Goal: Information Seeking & Learning: Learn about a topic

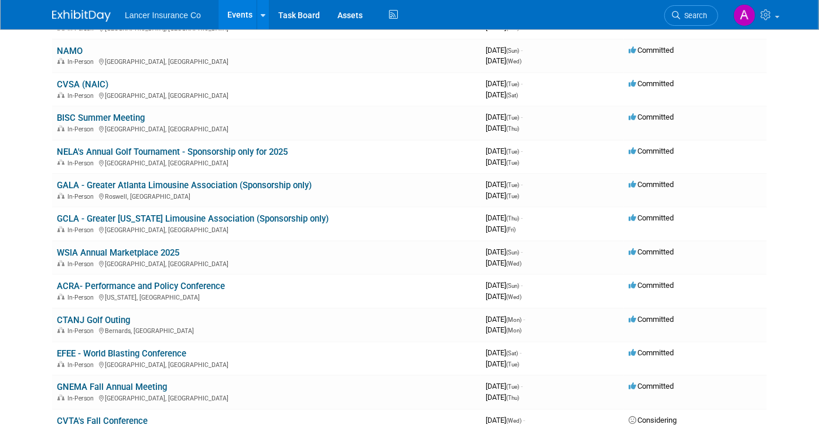
scroll to position [176, 0]
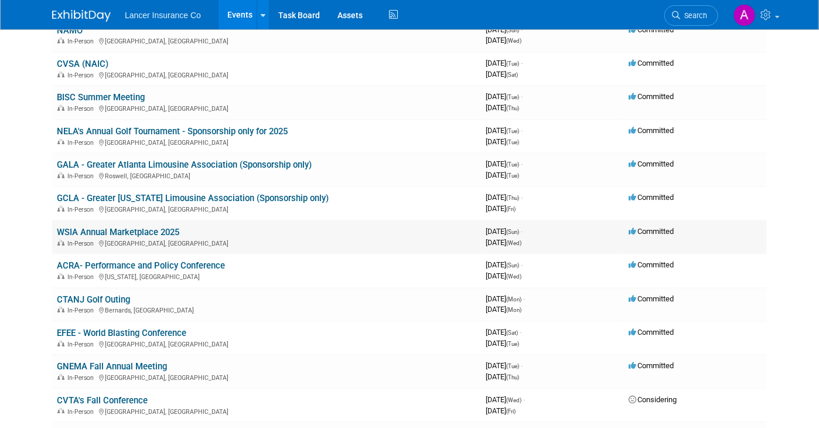
click at [152, 223] on td "WSIA Annual Marketplace 2025 In-Person [GEOGRAPHIC_DATA], [GEOGRAPHIC_DATA]" at bounding box center [266, 236] width 429 height 33
click at [148, 228] on link "WSIA Annual Marketplace 2025" at bounding box center [118, 232] width 122 height 11
click at [186, 262] on link "ACRA- Performance and Policy Conference" at bounding box center [141, 265] width 168 height 11
click at [117, 295] on link "CTANJ Golf Outing" at bounding box center [93, 299] width 73 height 11
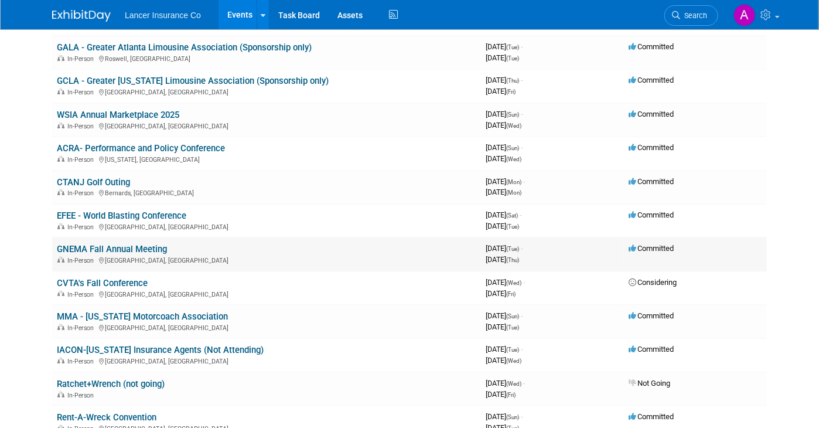
scroll to position [352, 0]
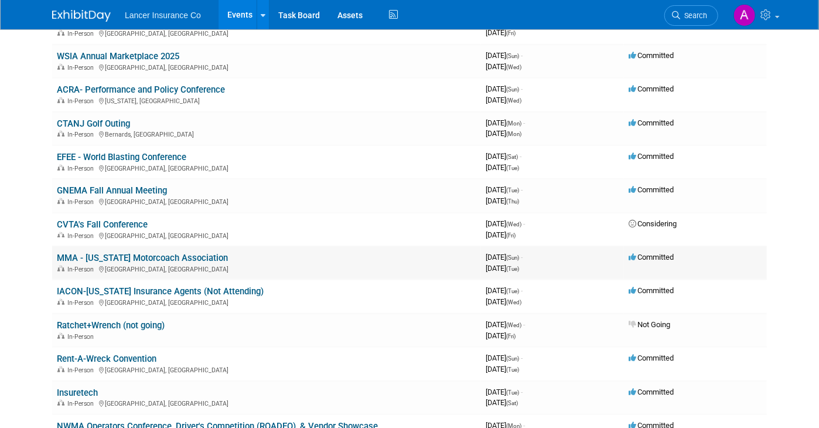
click at [129, 246] on td "MMA - Maryland Motorcoach Association In-Person Gettysburg, PA" at bounding box center [266, 262] width 429 height 33
click at [135, 189] on link "GNEMA Fall Annual Meeting" at bounding box center [112, 190] width 110 height 11
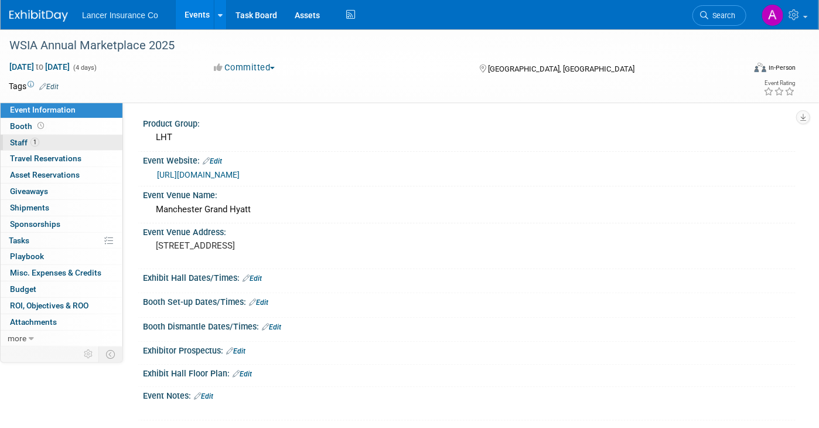
click at [19, 142] on span "Staff 1" at bounding box center [24, 142] width 29 height 9
click at [23, 139] on span "Staff 1" at bounding box center [24, 142] width 29 height 9
click at [23, 141] on span "Staff 4" at bounding box center [24, 142] width 29 height 9
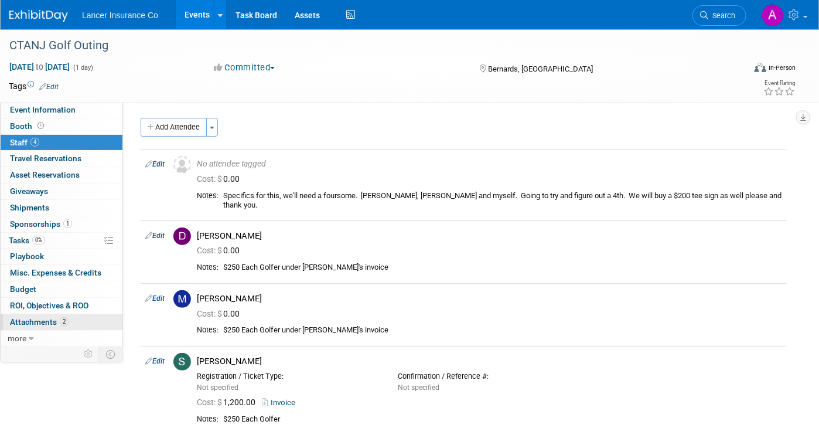
click at [52, 321] on span "Attachments 2" at bounding box center [39, 321] width 59 height 9
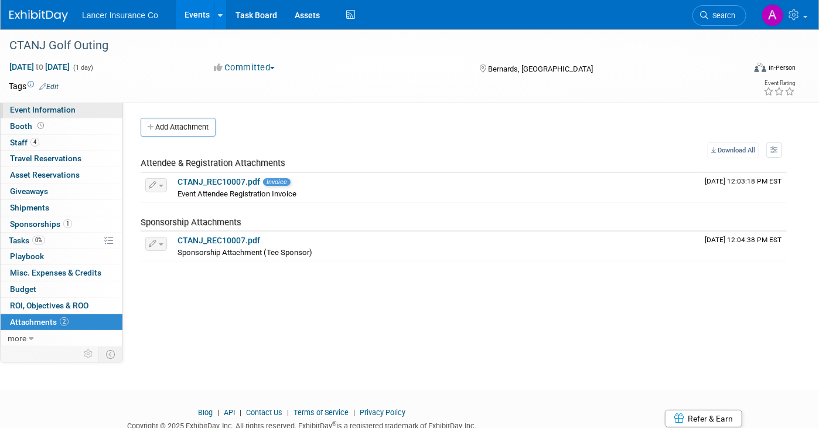
click at [44, 111] on span "Event Information" at bounding box center [43, 109] width 66 height 9
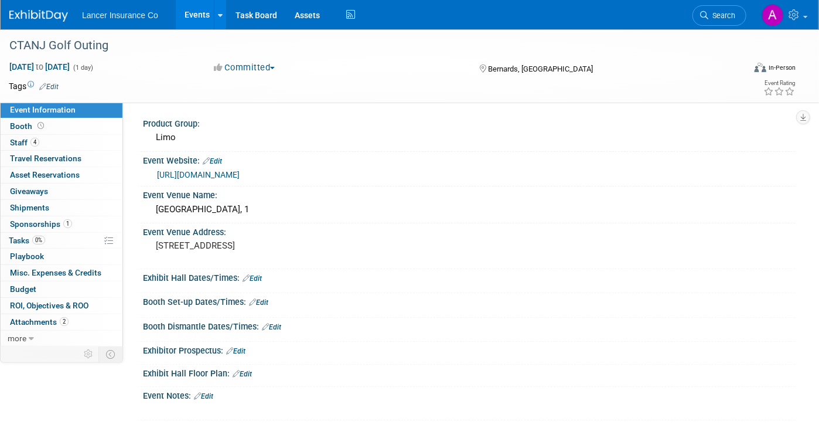
drag, startPoint x: 249, startPoint y: 173, endPoint x: 155, endPoint y: 169, distance: 93.9
click at [155, 169] on div "https://ctanj.org/events" at bounding box center [469, 173] width 635 height 16
copy link "https://ctanj.org/events"
click at [49, 319] on span "Attachments 2" at bounding box center [39, 321] width 59 height 9
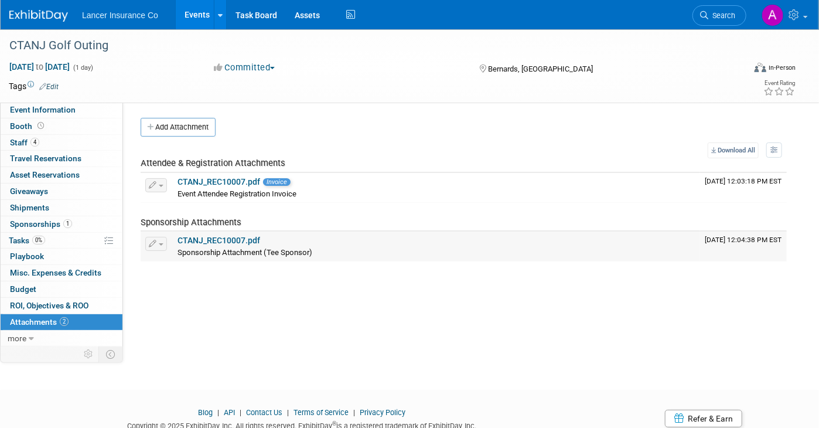
click at [232, 237] on link "CTANJ_REC10007.pdf" at bounding box center [219, 240] width 83 height 9
click at [240, 177] on link "CTANJ_REC10007.pdf" at bounding box center [219, 181] width 83 height 9
click at [238, 237] on link "CTANJ_REC10007.pdf" at bounding box center [219, 240] width 83 height 9
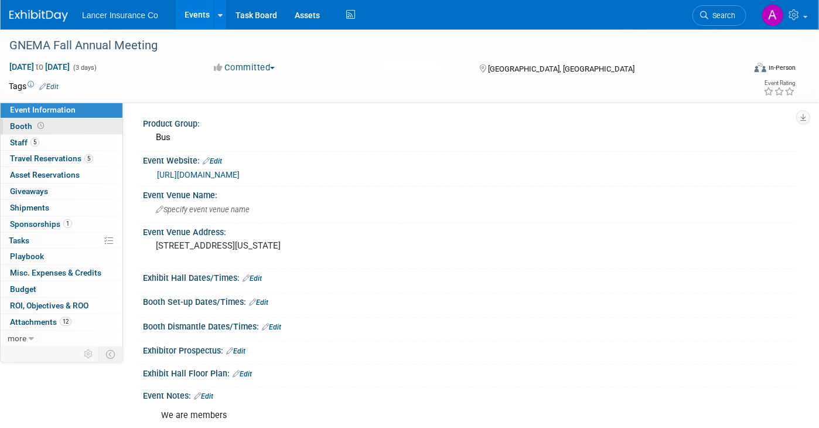
click at [21, 125] on span "Booth" at bounding box center [28, 125] width 36 height 9
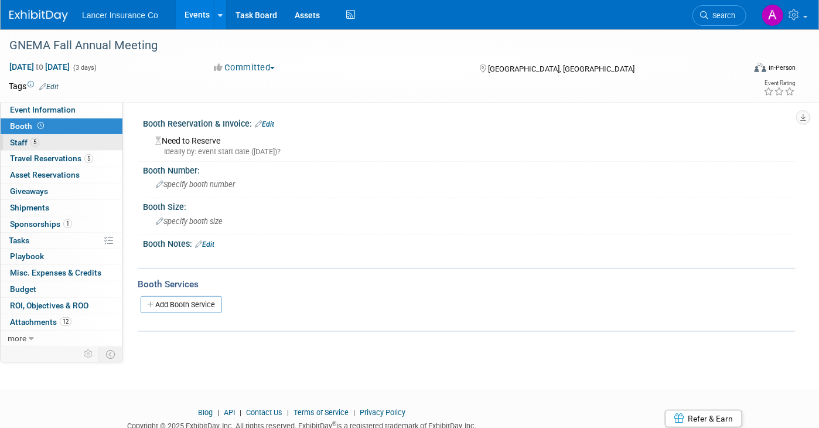
click at [24, 142] on span "Staff 5" at bounding box center [24, 142] width 29 height 9
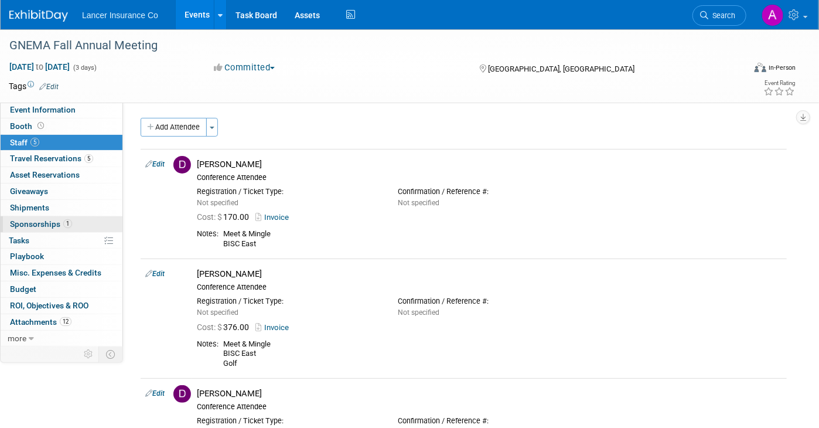
click at [40, 226] on span "Sponsorships 1" at bounding box center [41, 223] width 62 height 9
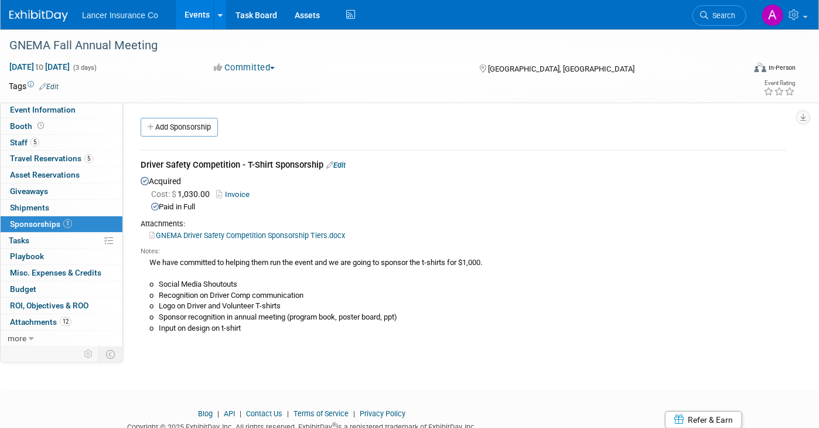
drag, startPoint x: 141, startPoint y: 162, endPoint x: 238, endPoint y: 158, distance: 97.3
click at [238, 159] on div "Driver Safety Competition - T-Shirt Sponsorship Edit" at bounding box center [464, 166] width 646 height 15
copy div "Driver Safety Competition"
click at [286, 232] on link "GNEMA Driver Safety Competition Sponsorship Tiers.docx" at bounding box center [247, 235] width 196 height 9
click at [37, 320] on span "Attachments 12" at bounding box center [41, 321] width 62 height 9
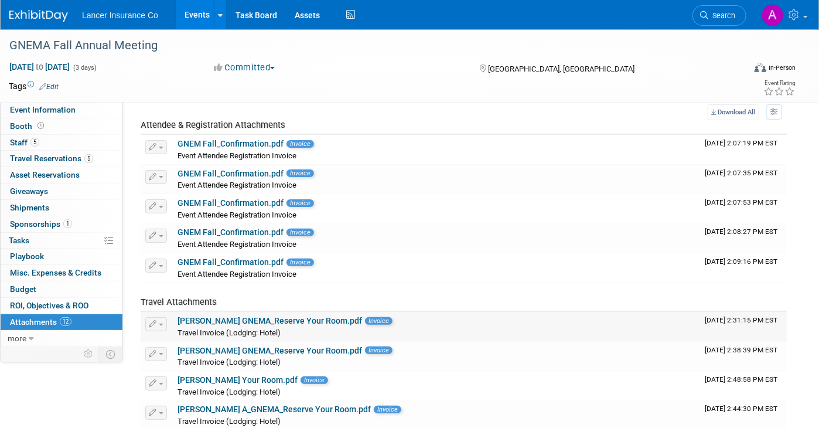
scroll to position [59, 0]
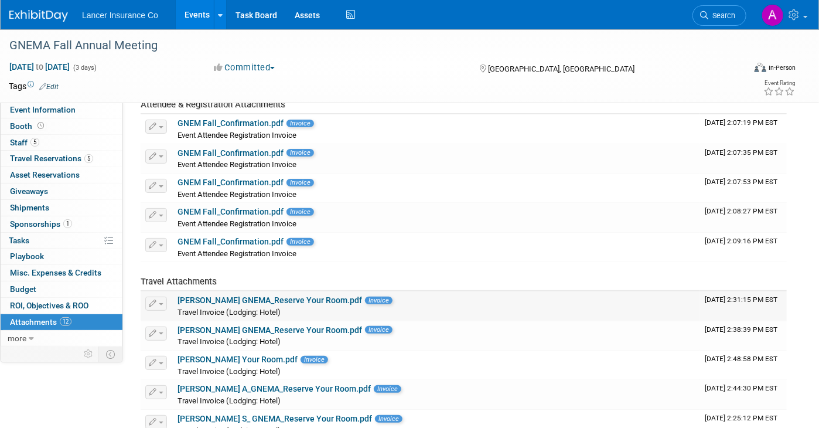
click at [273, 299] on link "[PERSON_NAME] GNEMA_Reserve Your Room.pdf" at bounding box center [270, 299] width 185 height 9
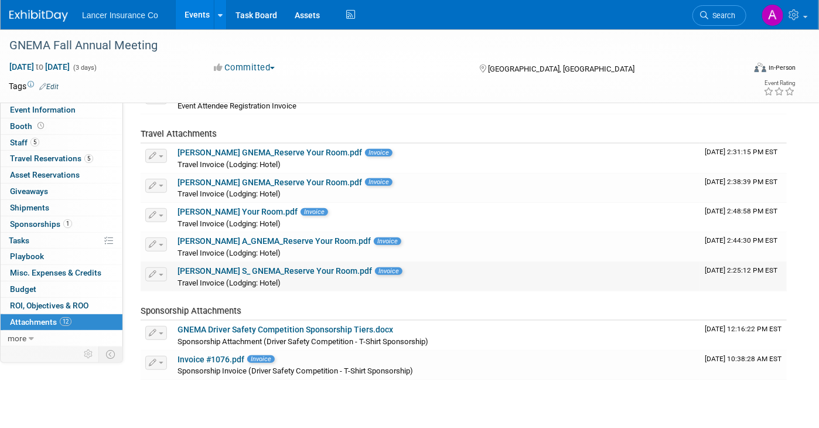
scroll to position [234, 0]
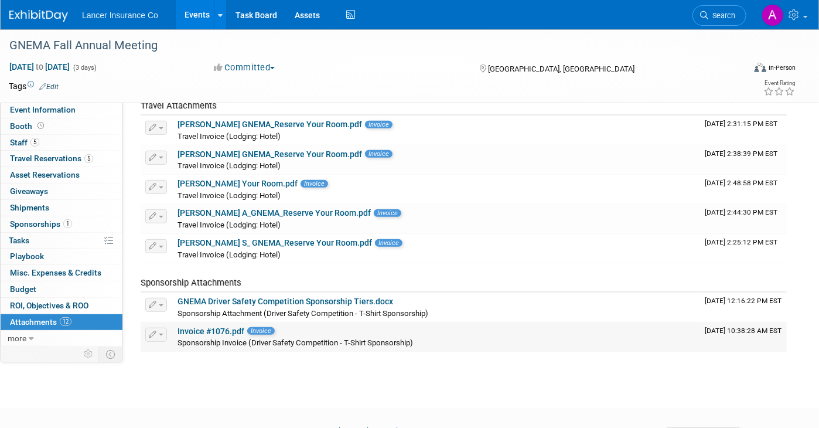
click at [211, 326] on link "Invoice #1076.pdf" at bounding box center [211, 330] width 67 height 9
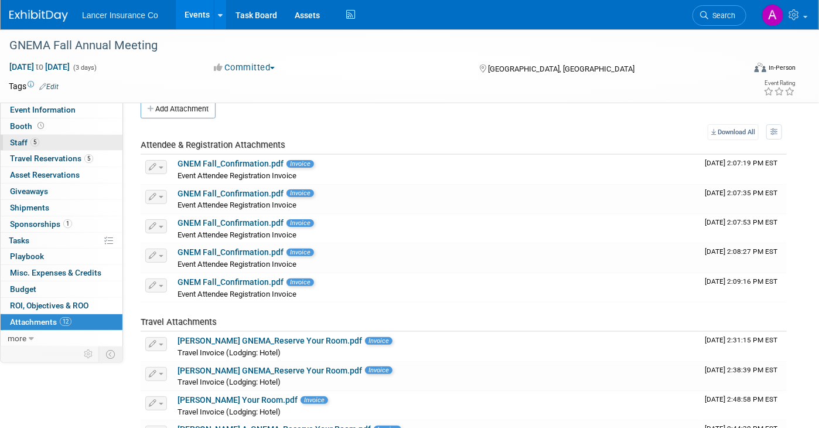
scroll to position [0, 0]
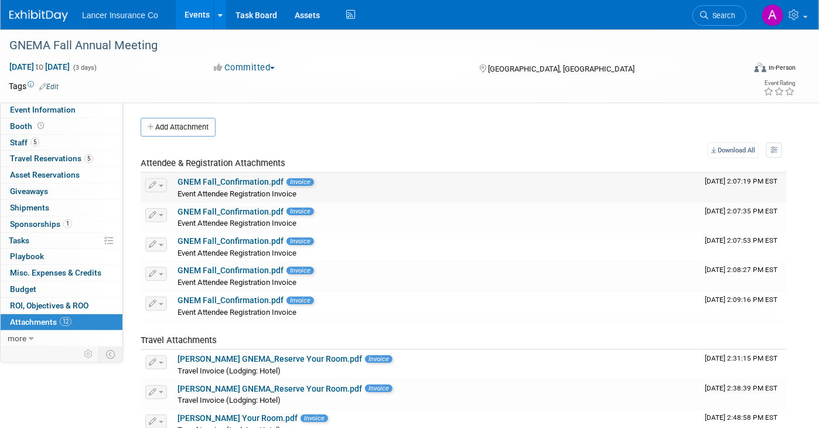
click at [243, 179] on link "GNEM Fall_Confirmation.pdf" at bounding box center [231, 181] width 106 height 9
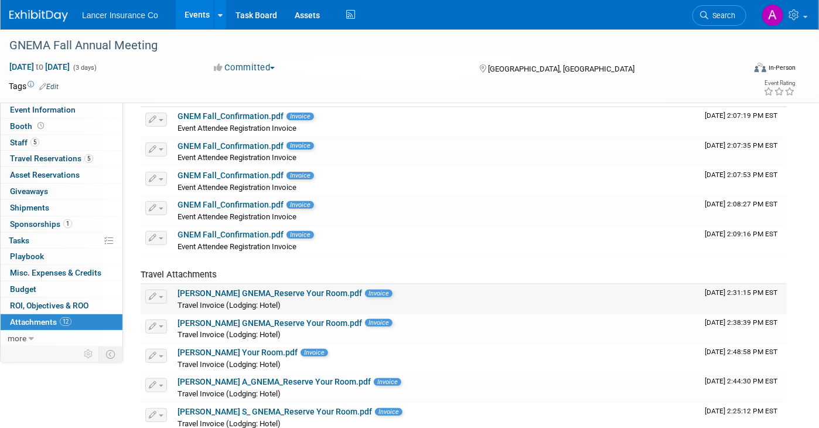
scroll to position [59, 0]
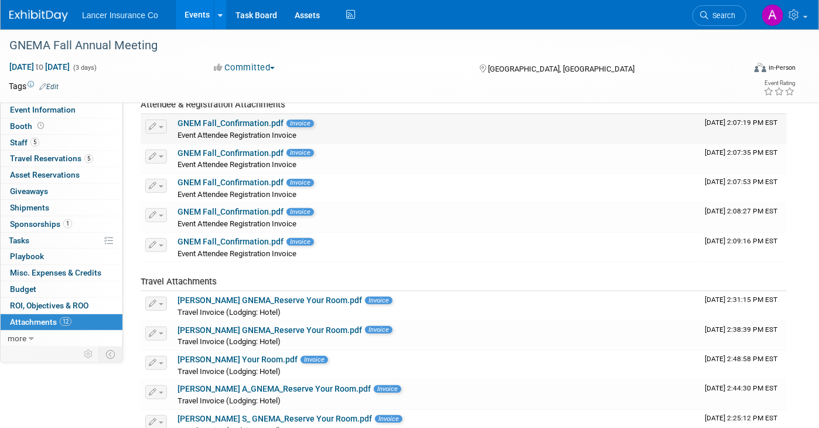
click at [248, 120] on link "GNEM Fall_Confirmation.pdf" at bounding box center [231, 122] width 106 height 9
click at [30, 125] on span "Booth" at bounding box center [28, 125] width 36 height 9
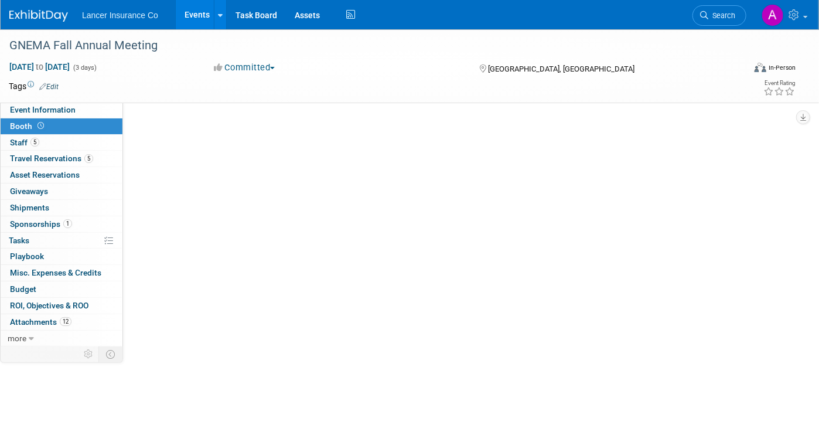
scroll to position [0, 0]
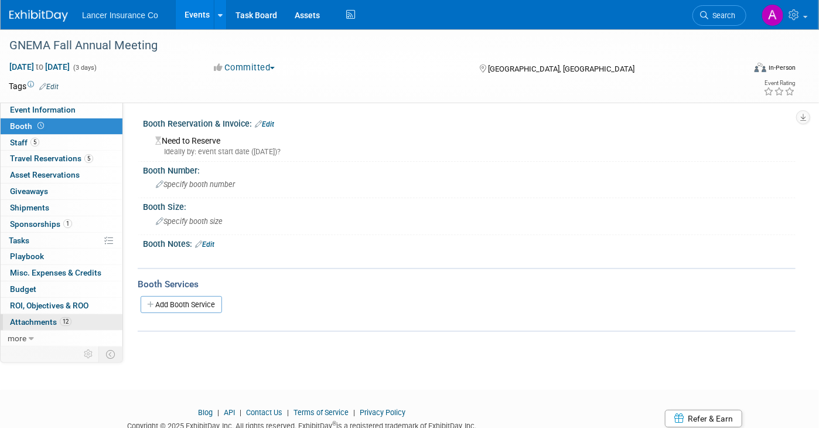
click at [48, 318] on span "Attachments 12" at bounding box center [41, 321] width 62 height 9
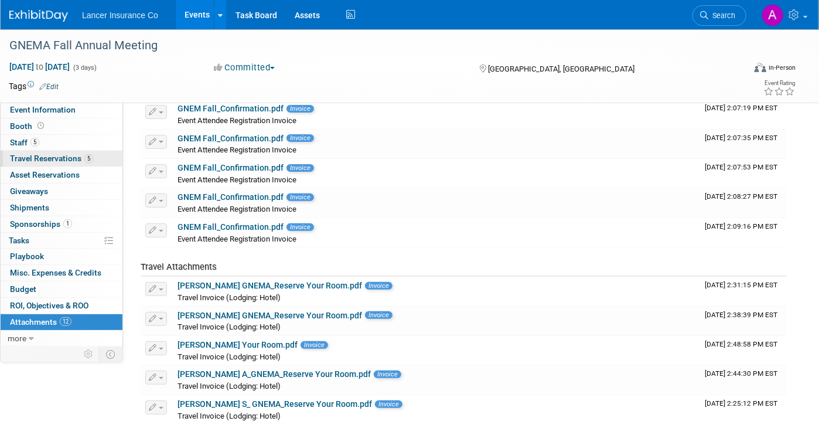
scroll to position [59, 0]
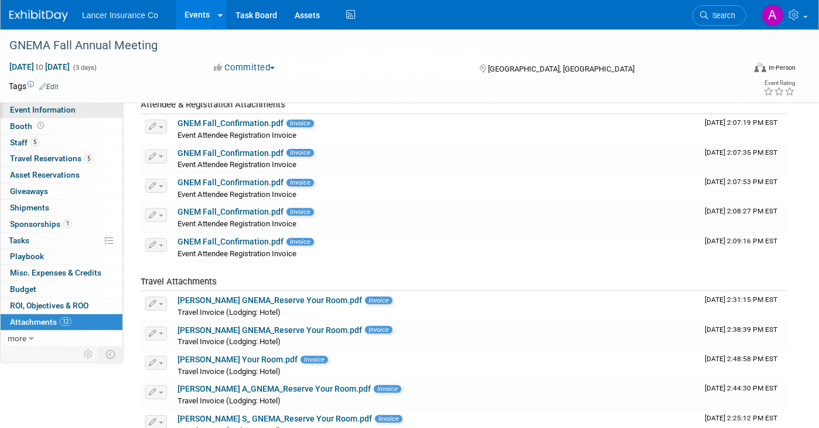
click at [59, 109] on span "Event Information" at bounding box center [43, 109] width 66 height 9
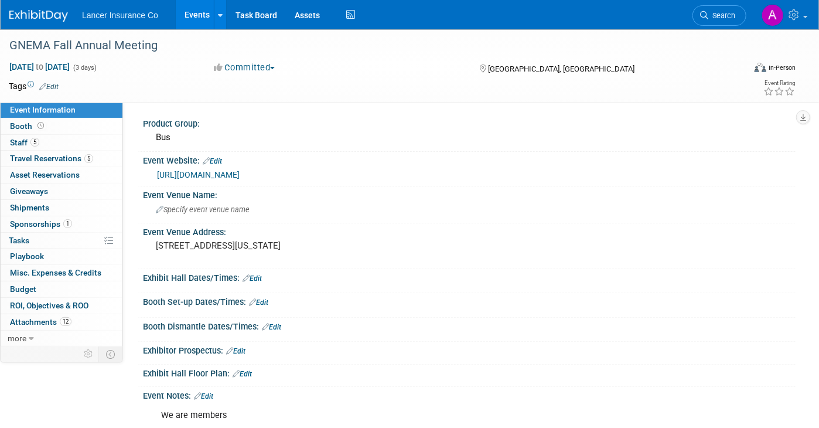
click at [203, 174] on link "[URL][DOMAIN_NAME]" at bounding box center [198, 174] width 83 height 9
click at [43, 318] on span "Attachments 12" at bounding box center [41, 321] width 62 height 9
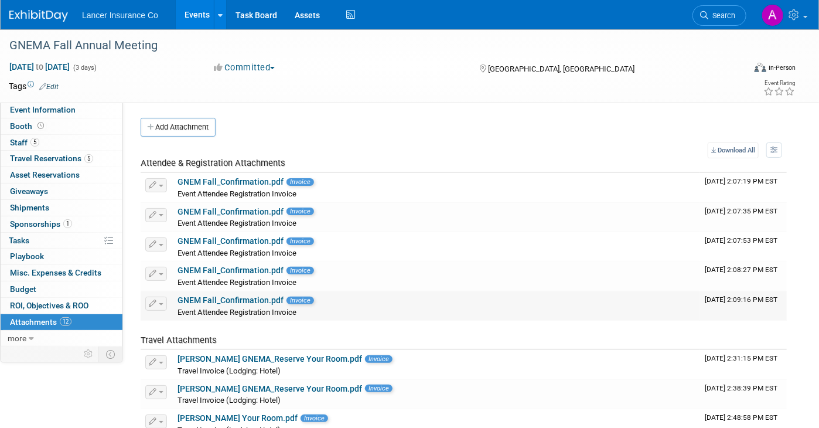
click at [249, 301] on link "GNEM Fall_Confirmation.pdf" at bounding box center [231, 299] width 106 height 9
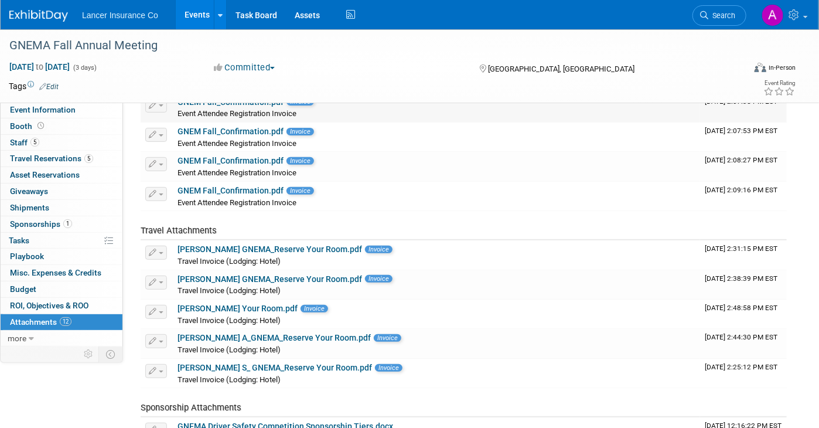
scroll to position [117, 0]
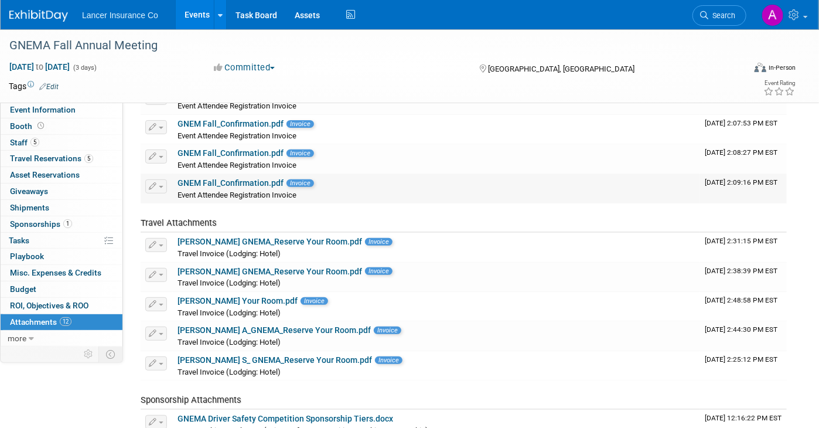
click at [260, 179] on link "GNEM Fall_Confirmation.pdf" at bounding box center [231, 182] width 106 height 9
